Goal: Information Seeking & Learning: Check status

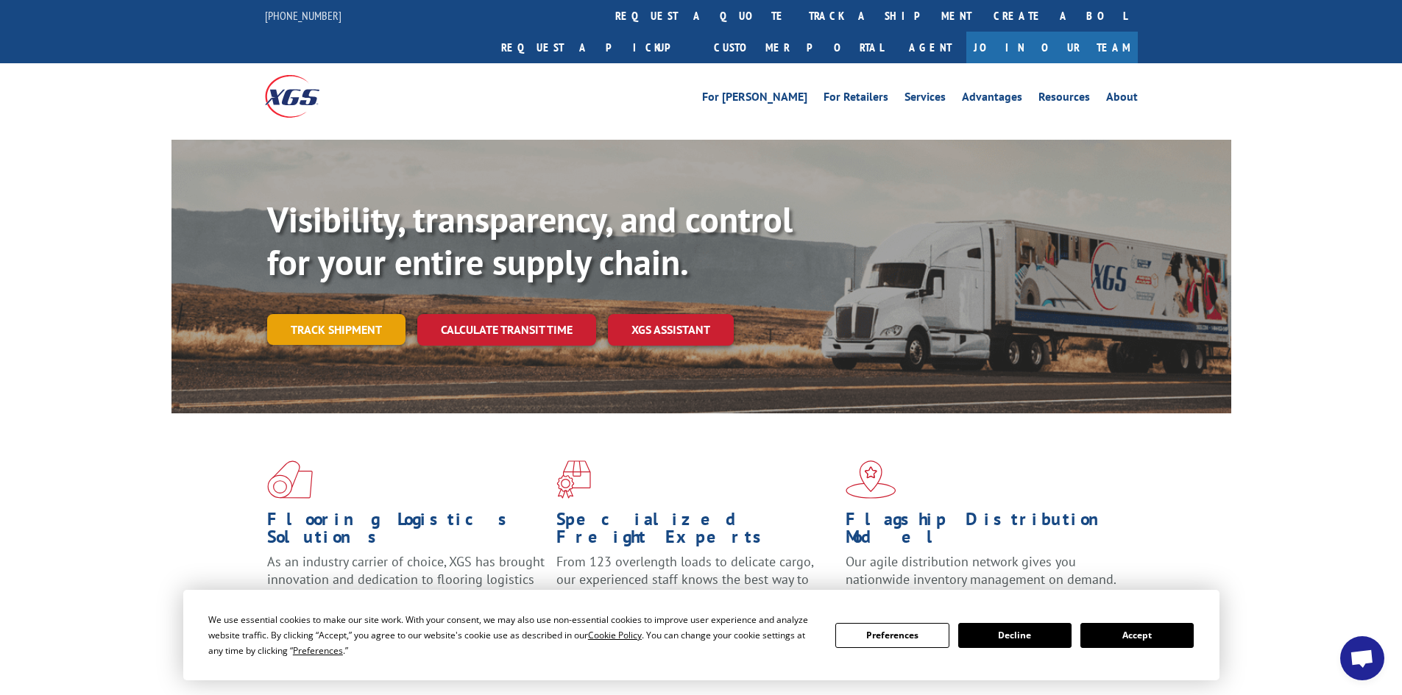
click at [371, 314] on link "Track shipment" at bounding box center [336, 329] width 138 height 31
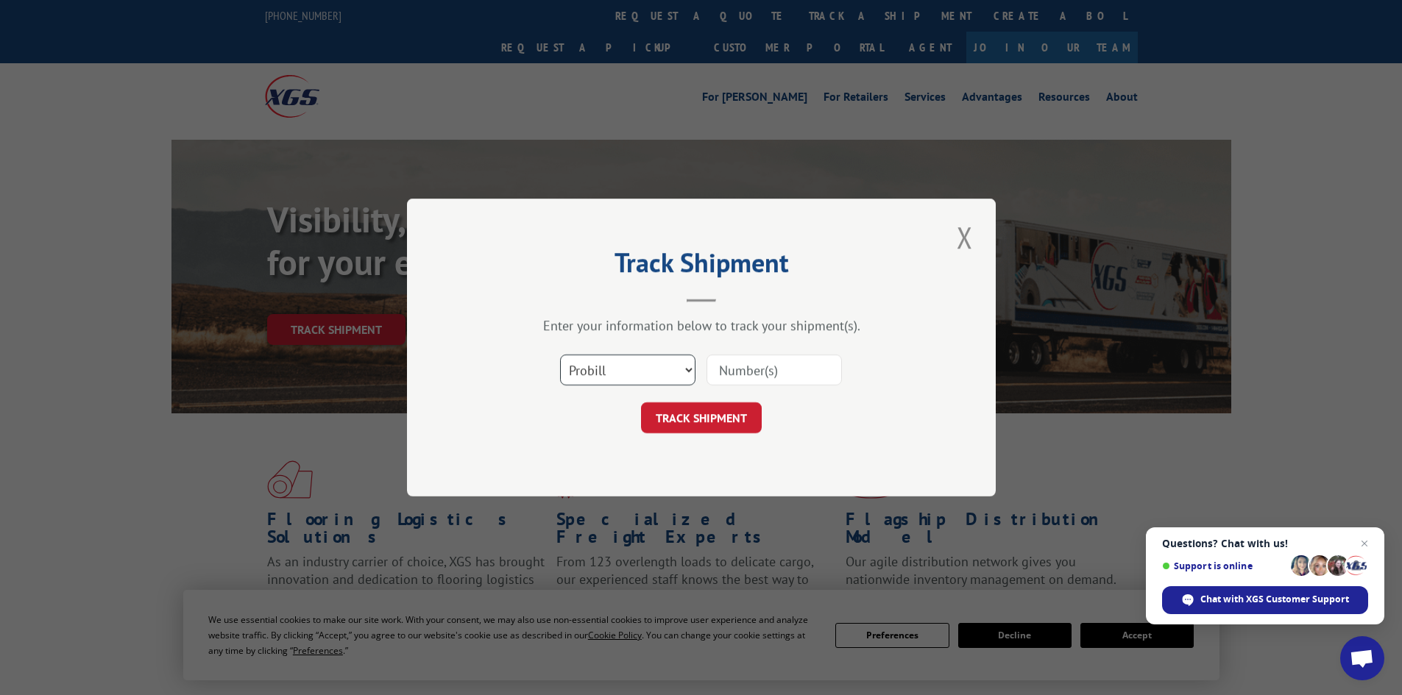
click at [672, 372] on select "Select category... Probill BOL PO" at bounding box center [627, 370] width 135 height 31
select select "bol"
click at [560, 355] on select "Select category... Probill BOL PO" at bounding box center [627, 370] width 135 height 31
click at [752, 368] on input at bounding box center [773, 370] width 135 height 31
type input "5947750"
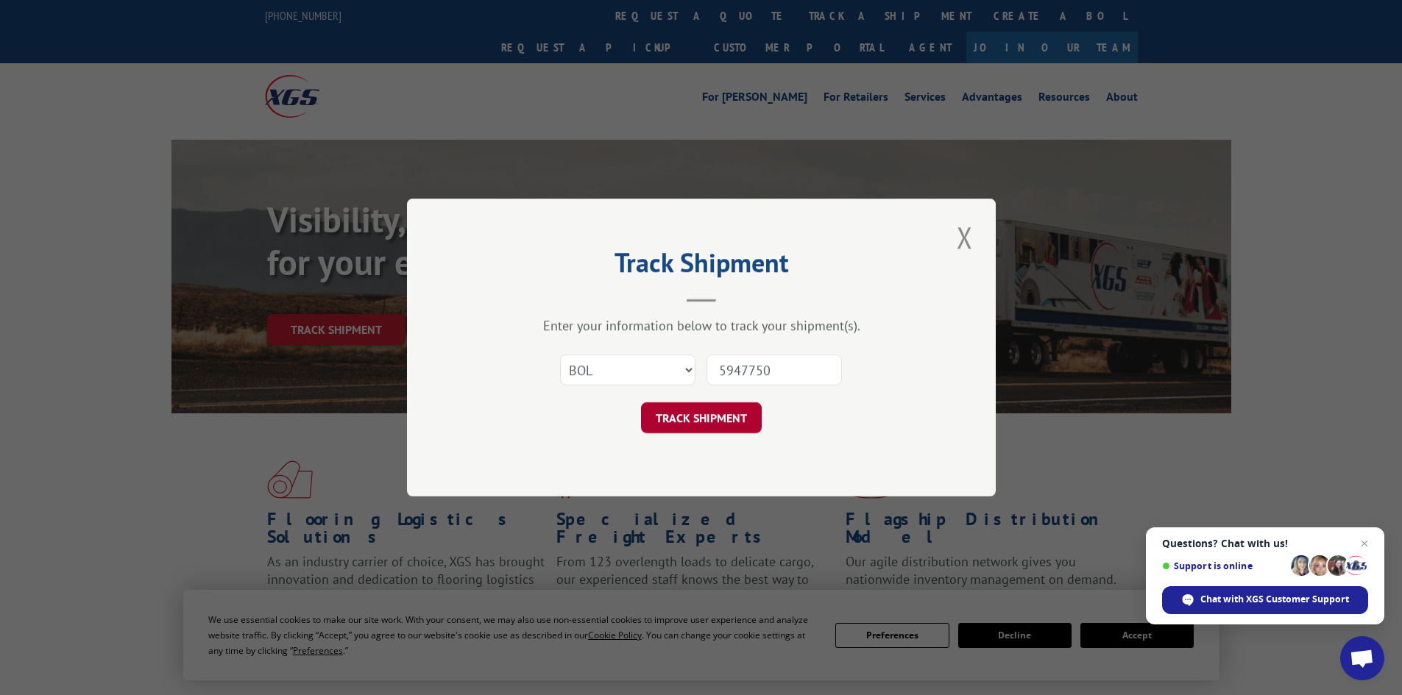
click at [724, 411] on button "TRACK SHIPMENT" at bounding box center [701, 417] width 121 height 31
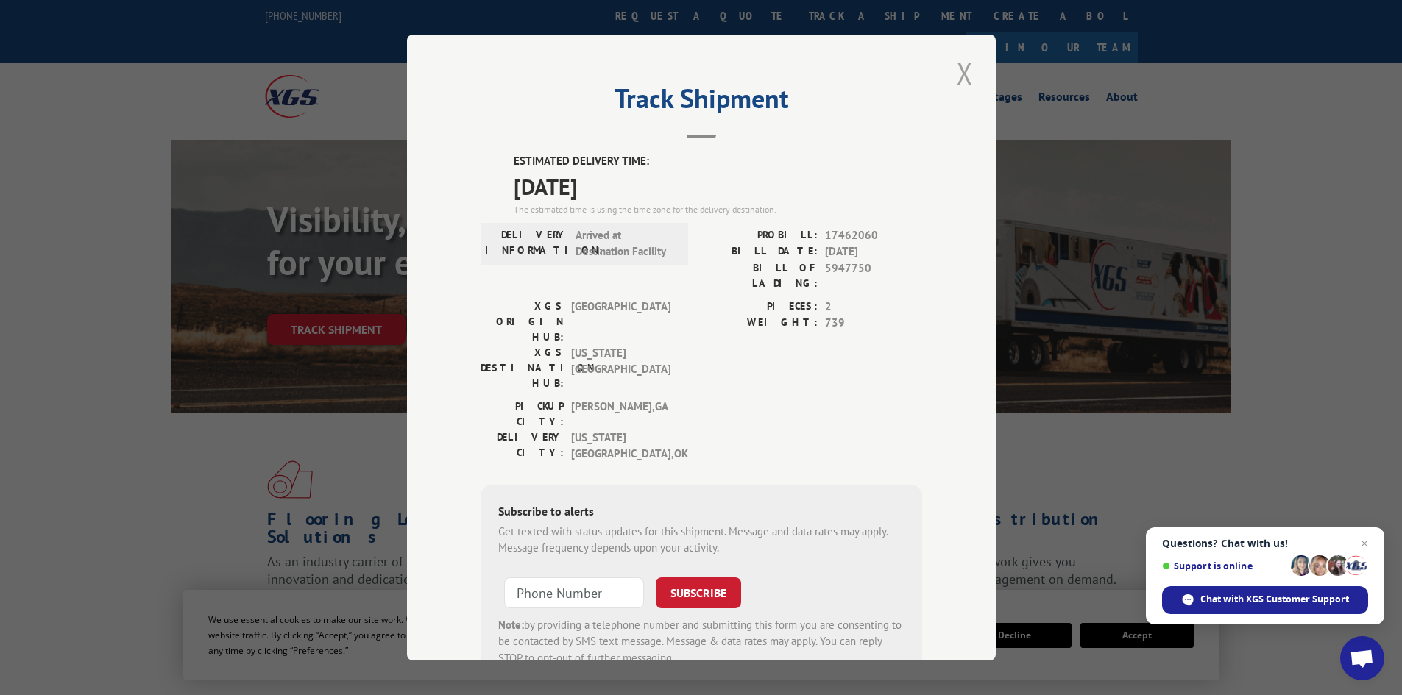
click at [965, 76] on button "Close modal" at bounding box center [964, 73] width 25 height 40
